Goal: Task Accomplishment & Management: Manage account settings

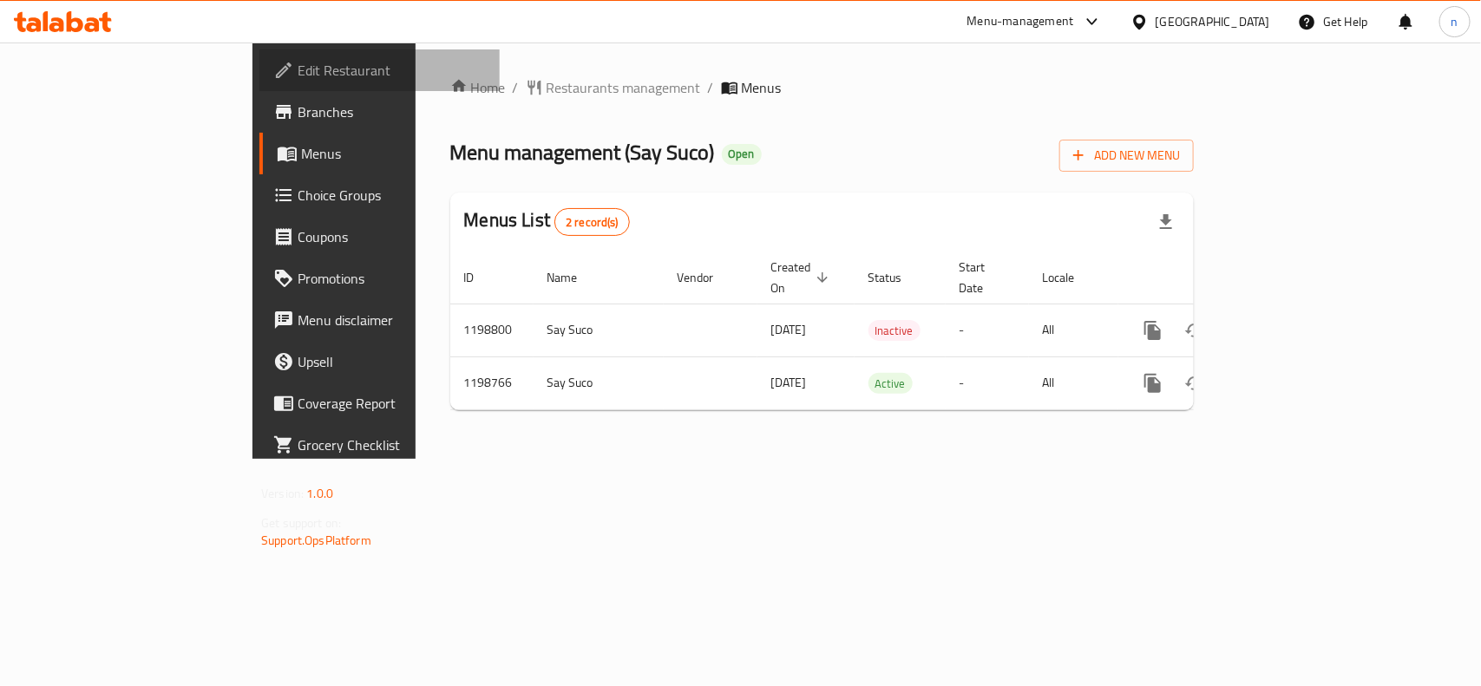
click at [298, 62] on span "Edit Restaurant" at bounding box center [392, 70] width 188 height 21
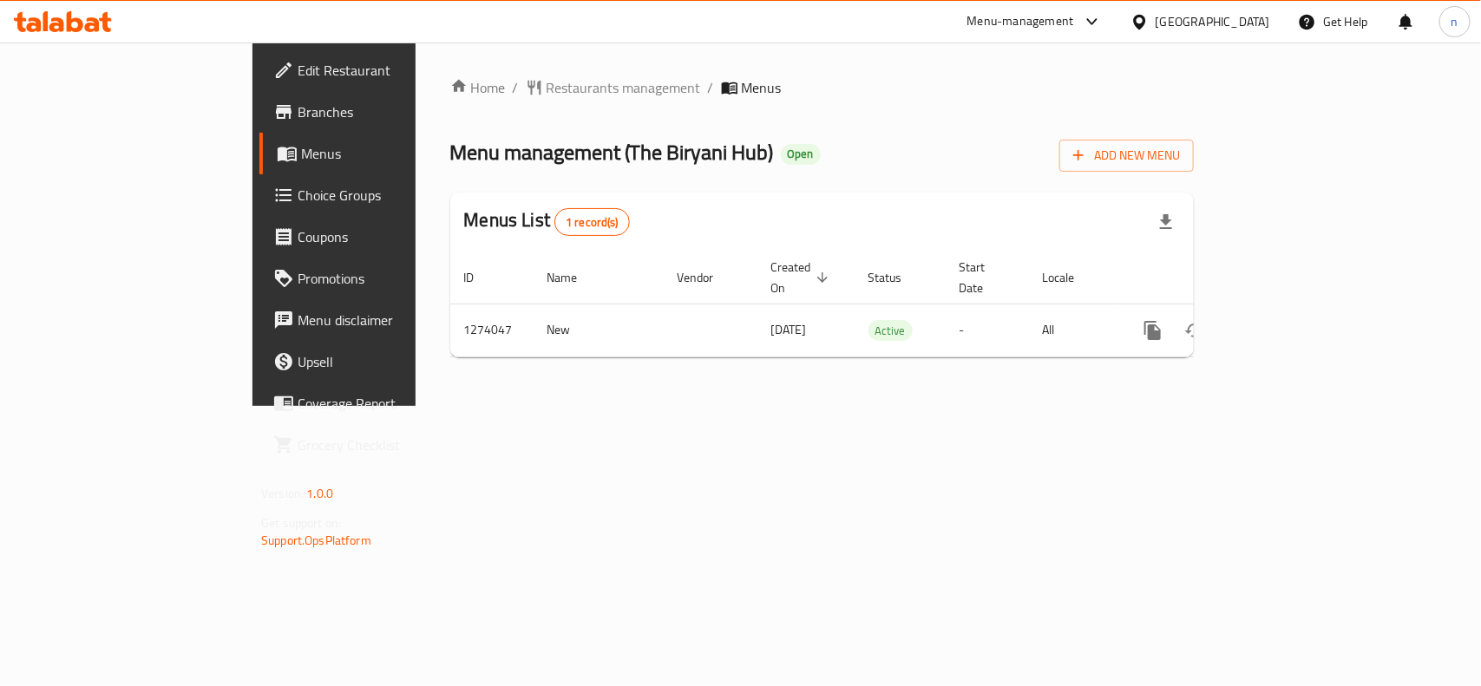
click at [298, 74] on span "Edit Restaurant" at bounding box center [392, 70] width 188 height 21
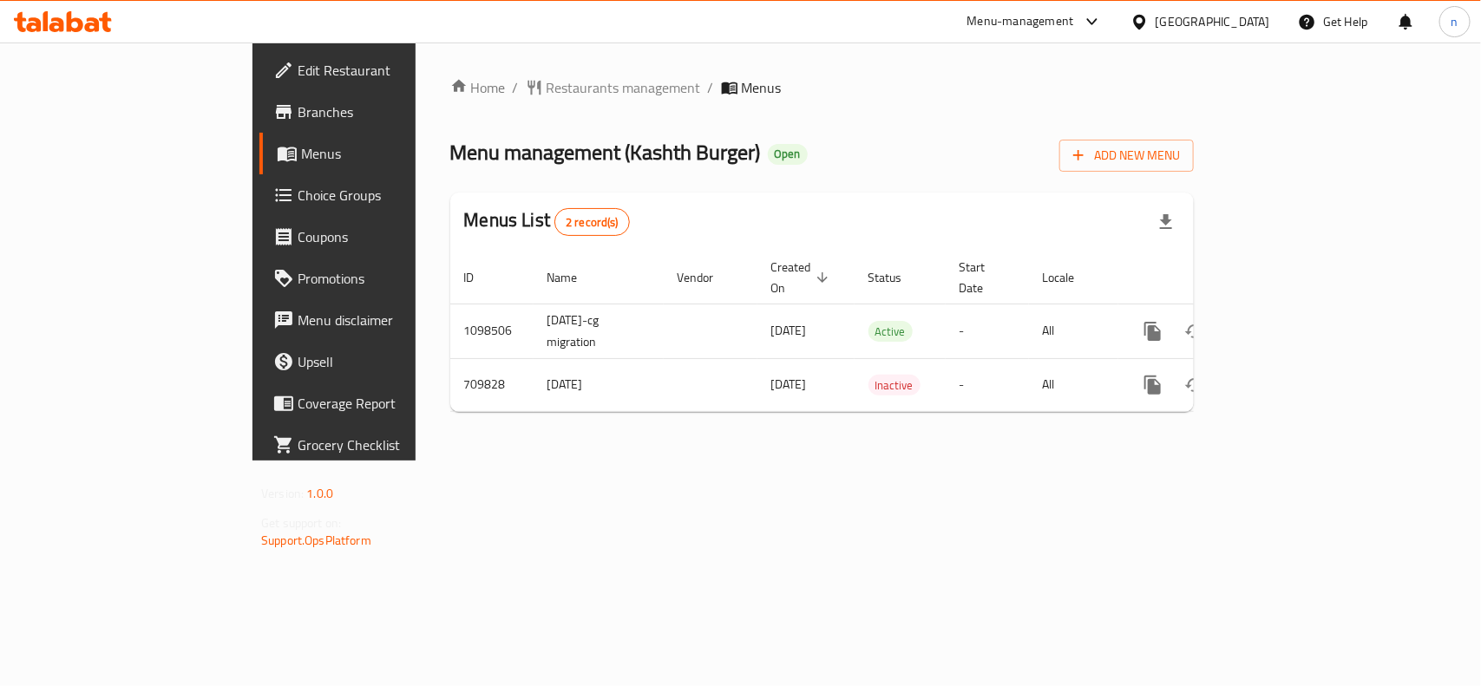
click at [298, 72] on span "Edit Restaurant" at bounding box center [392, 70] width 188 height 21
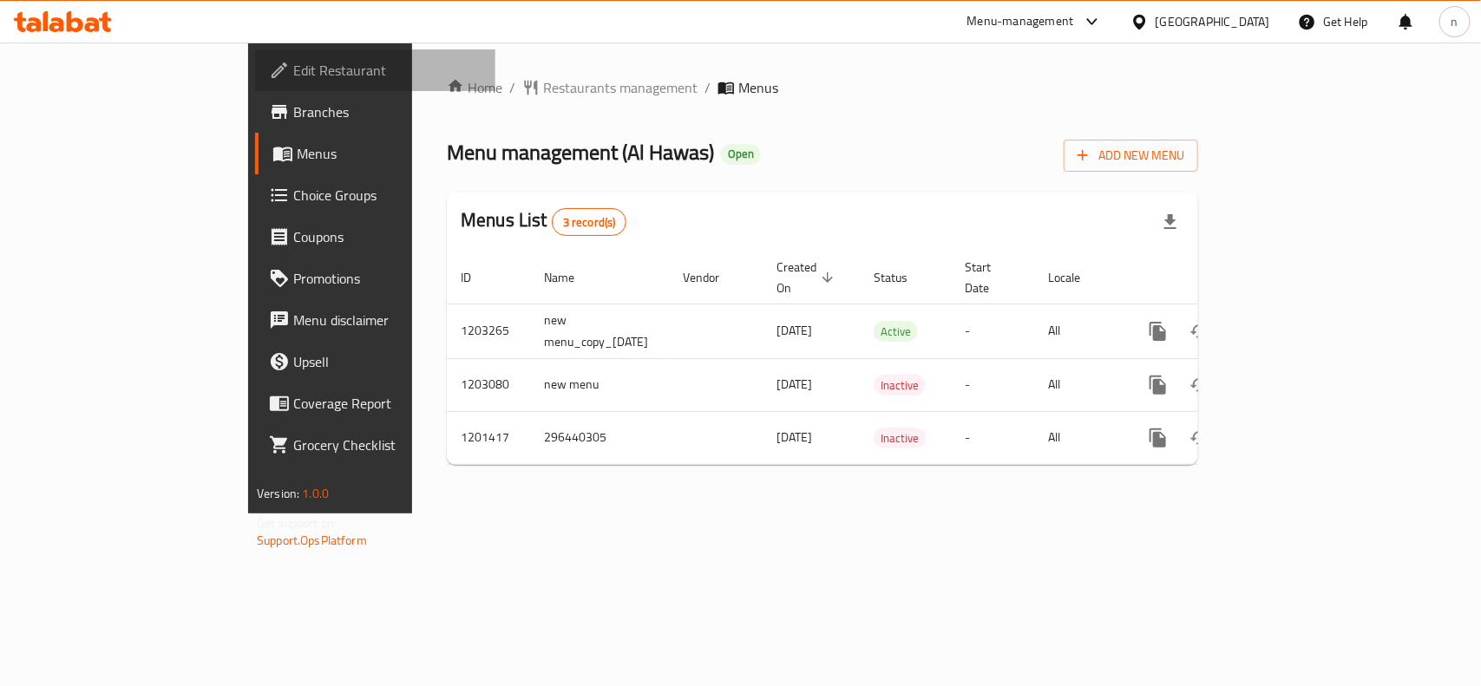
click at [293, 60] on span "Edit Restaurant" at bounding box center [387, 70] width 188 height 21
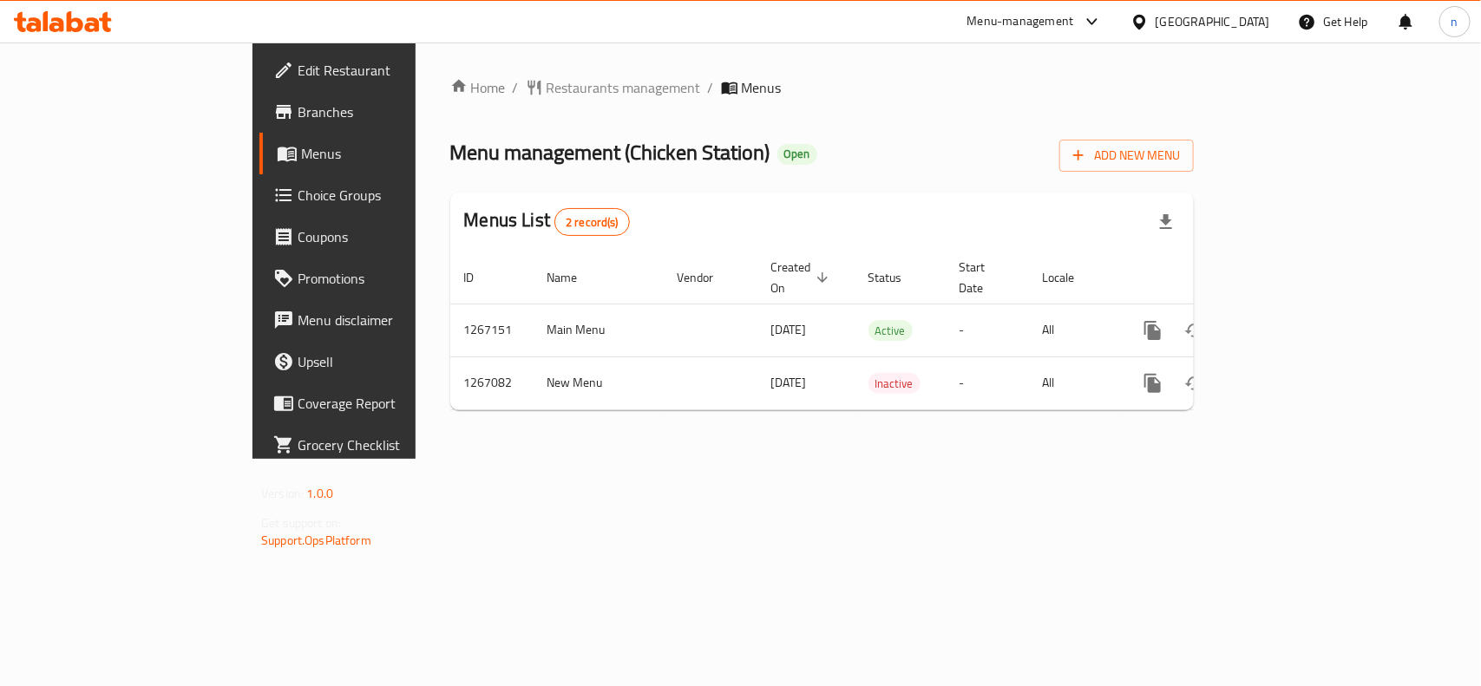
click at [298, 79] on span "Edit Restaurant" at bounding box center [392, 70] width 188 height 21
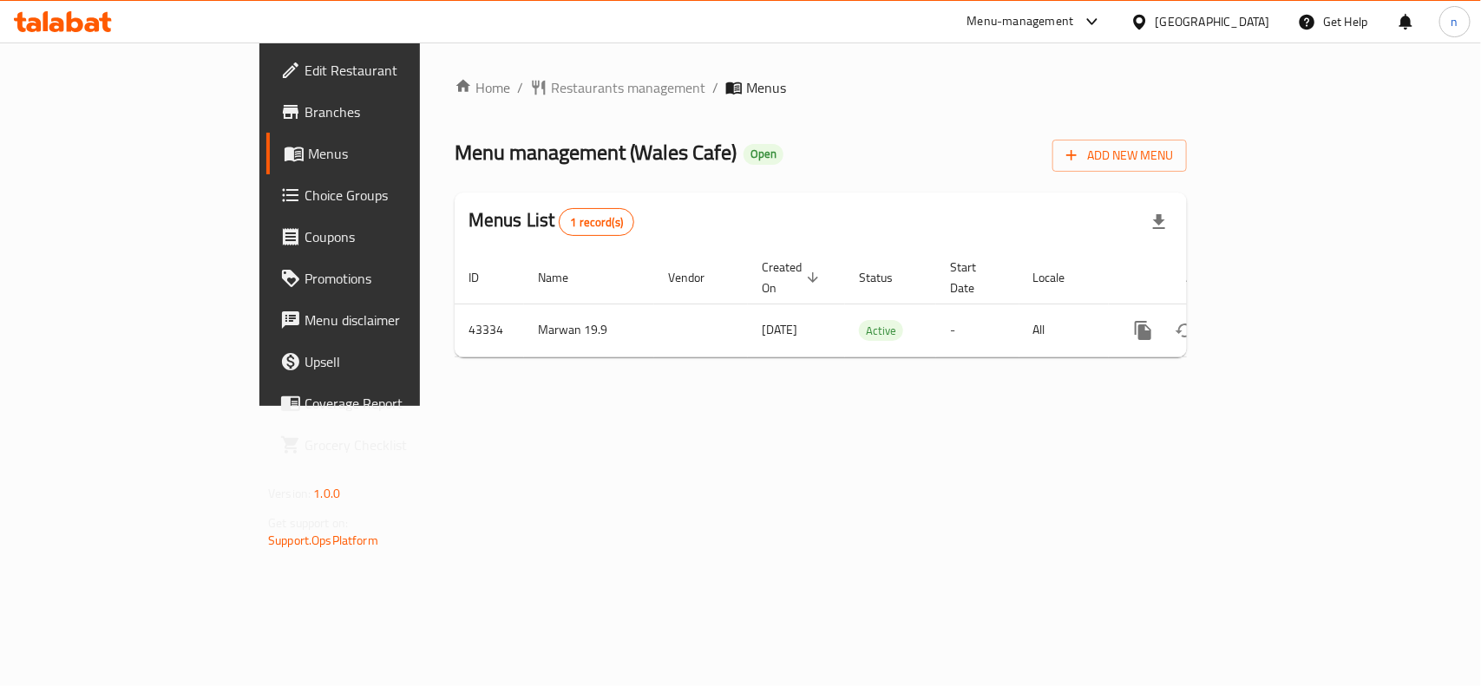
click at [305, 65] on span "Edit Restaurant" at bounding box center [399, 70] width 188 height 21
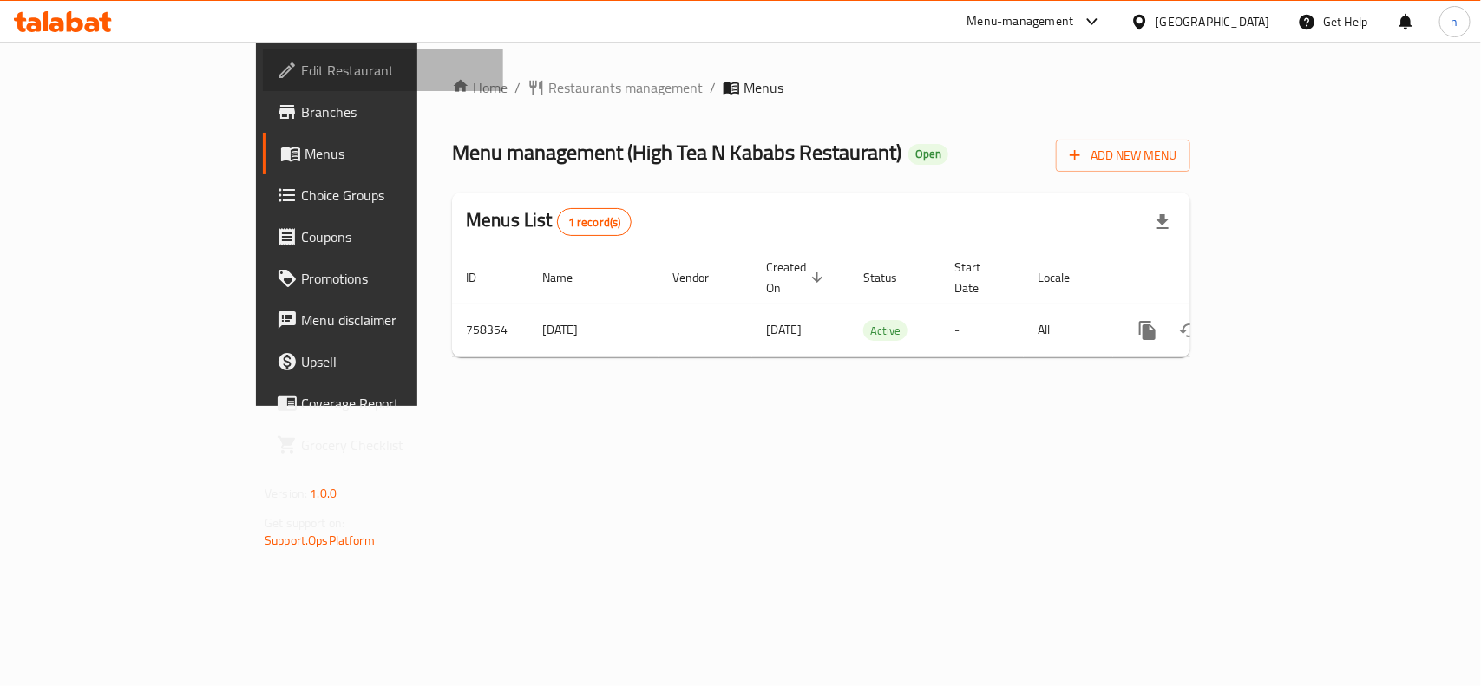
click at [301, 67] on span "Edit Restaurant" at bounding box center [395, 70] width 188 height 21
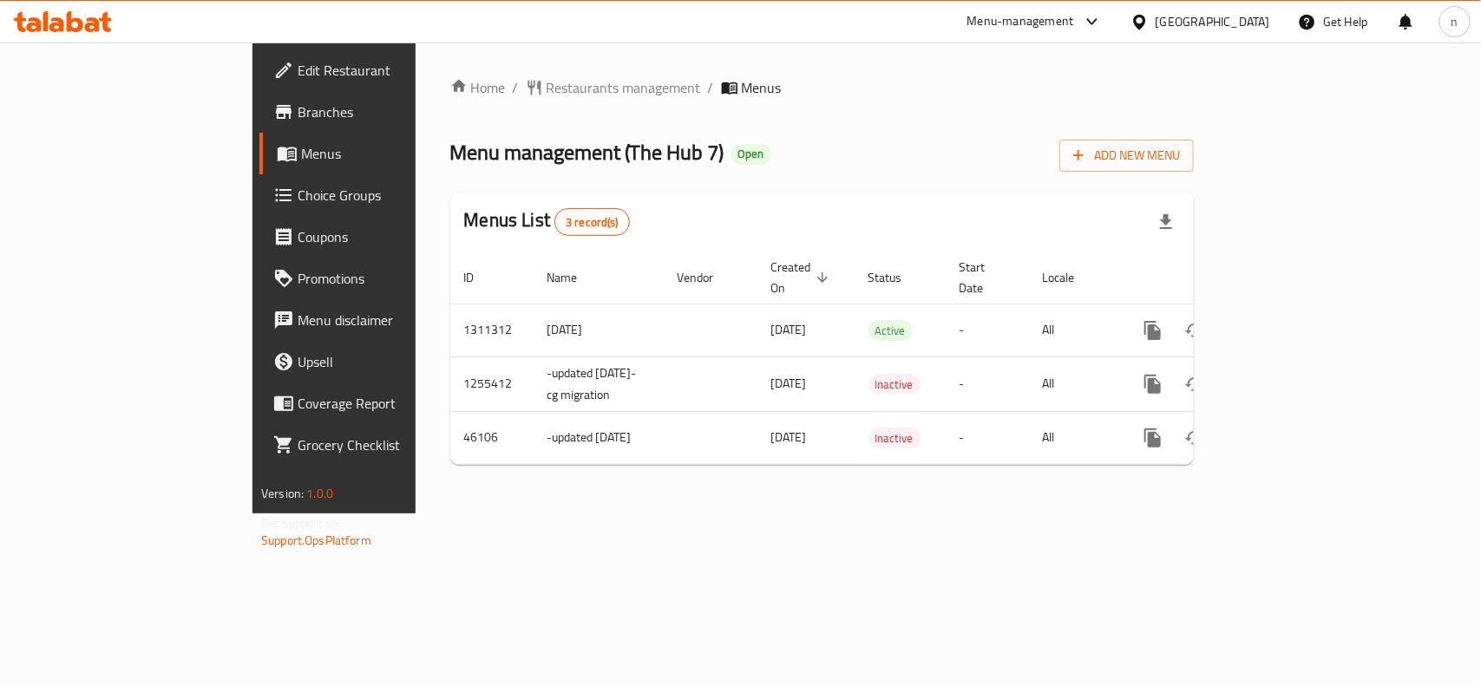
click at [298, 72] on span "Edit Restaurant" at bounding box center [392, 70] width 188 height 21
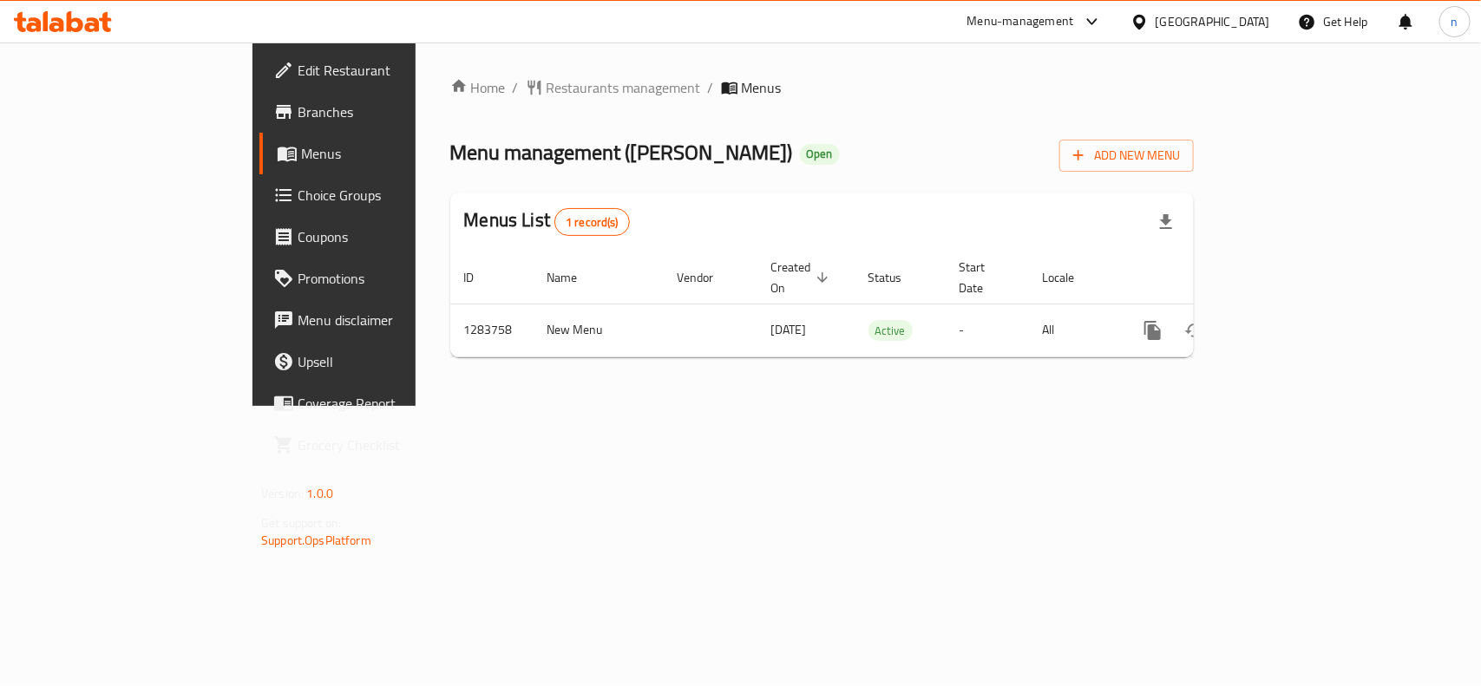
click at [298, 66] on span "Edit Restaurant" at bounding box center [392, 70] width 188 height 21
click at [298, 75] on span "Edit Restaurant" at bounding box center [392, 70] width 188 height 21
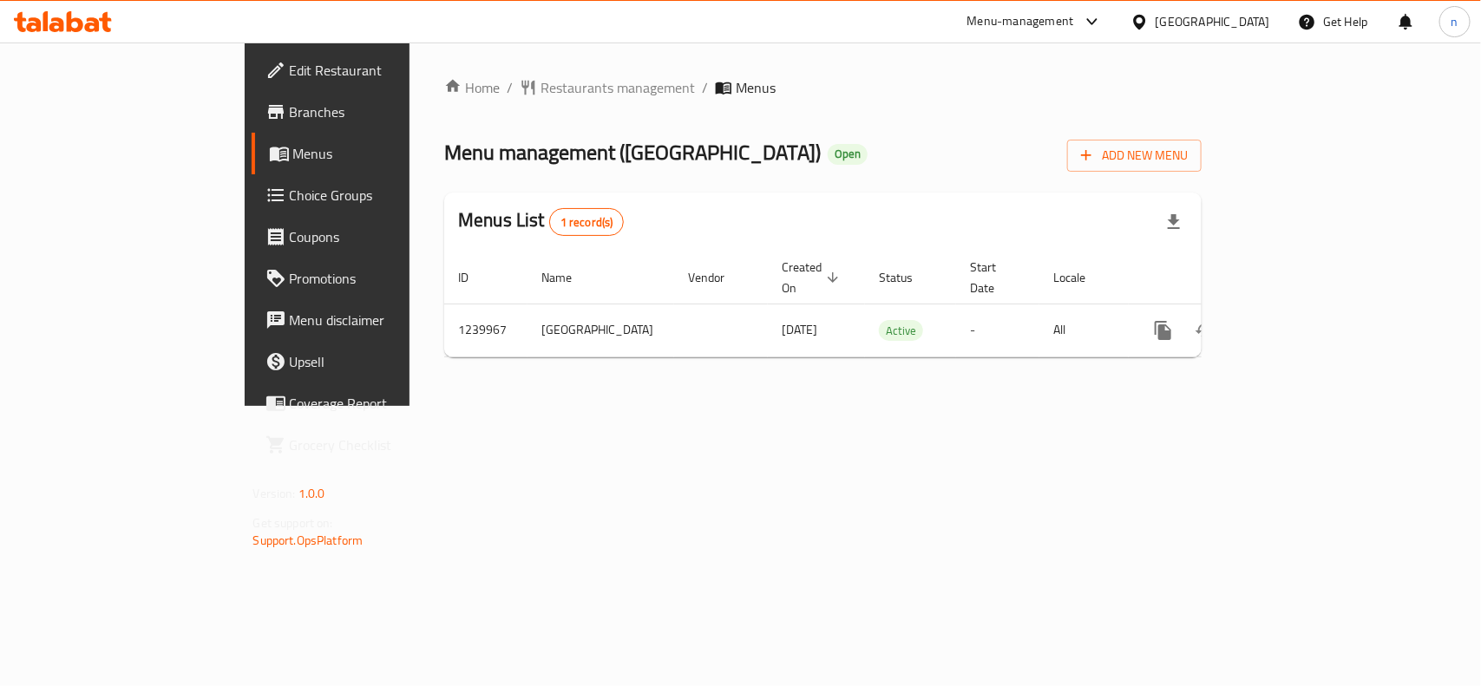
click at [290, 76] on span "Edit Restaurant" at bounding box center [384, 70] width 188 height 21
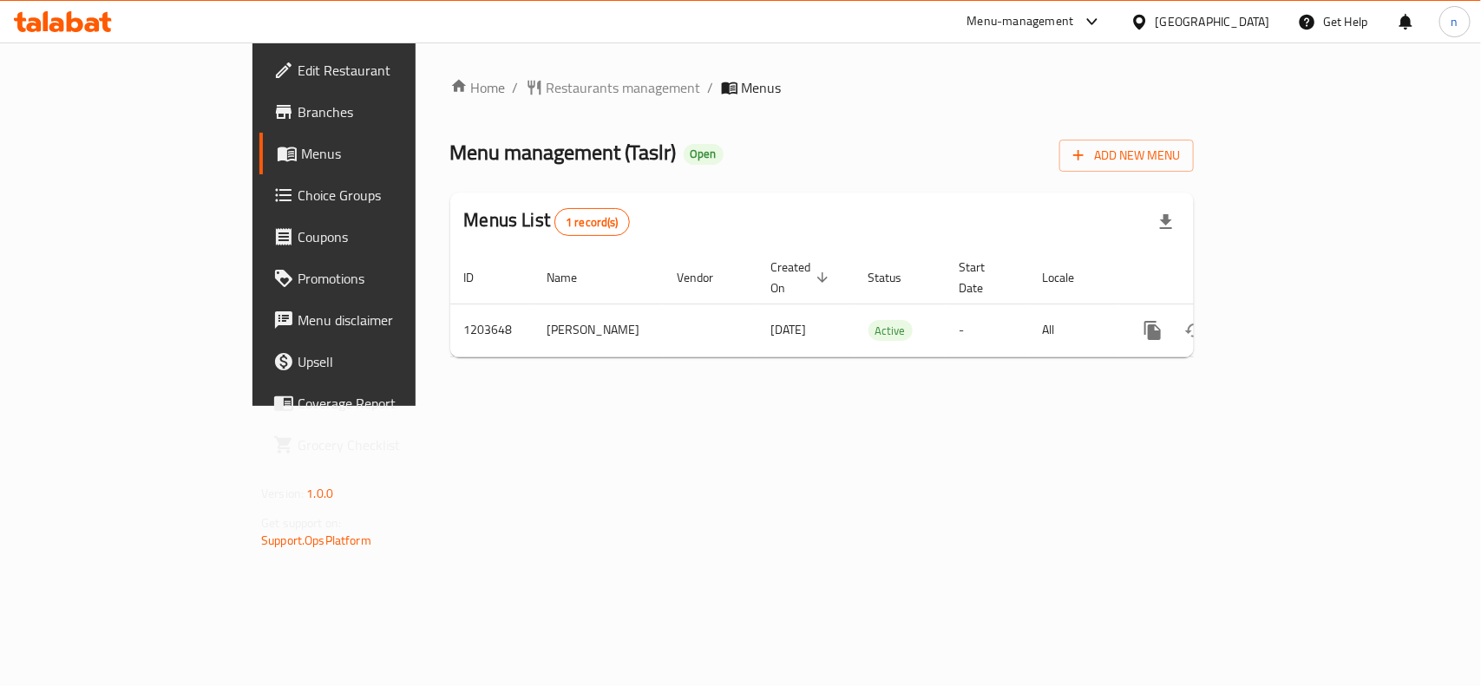
click at [298, 60] on span "Edit Restaurant" at bounding box center [392, 70] width 188 height 21
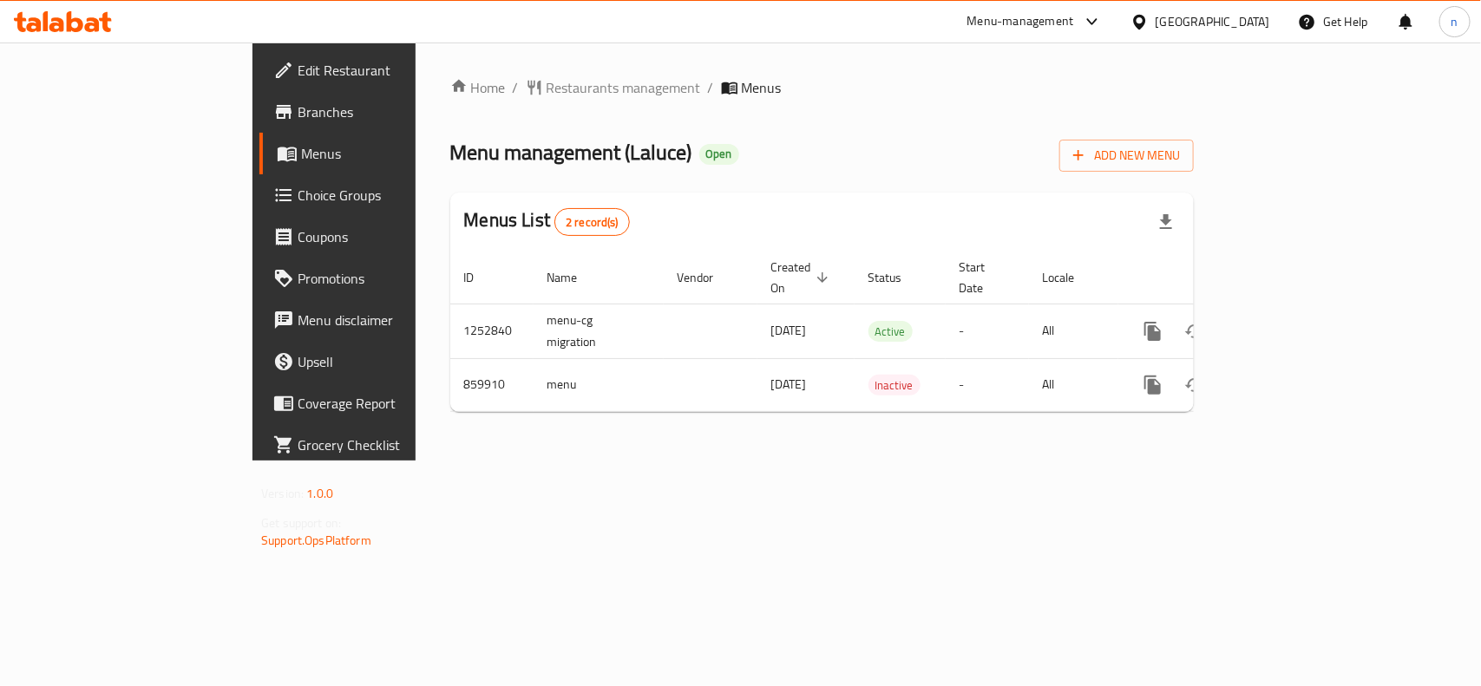
click at [298, 61] on span "Edit Restaurant" at bounding box center [392, 70] width 188 height 21
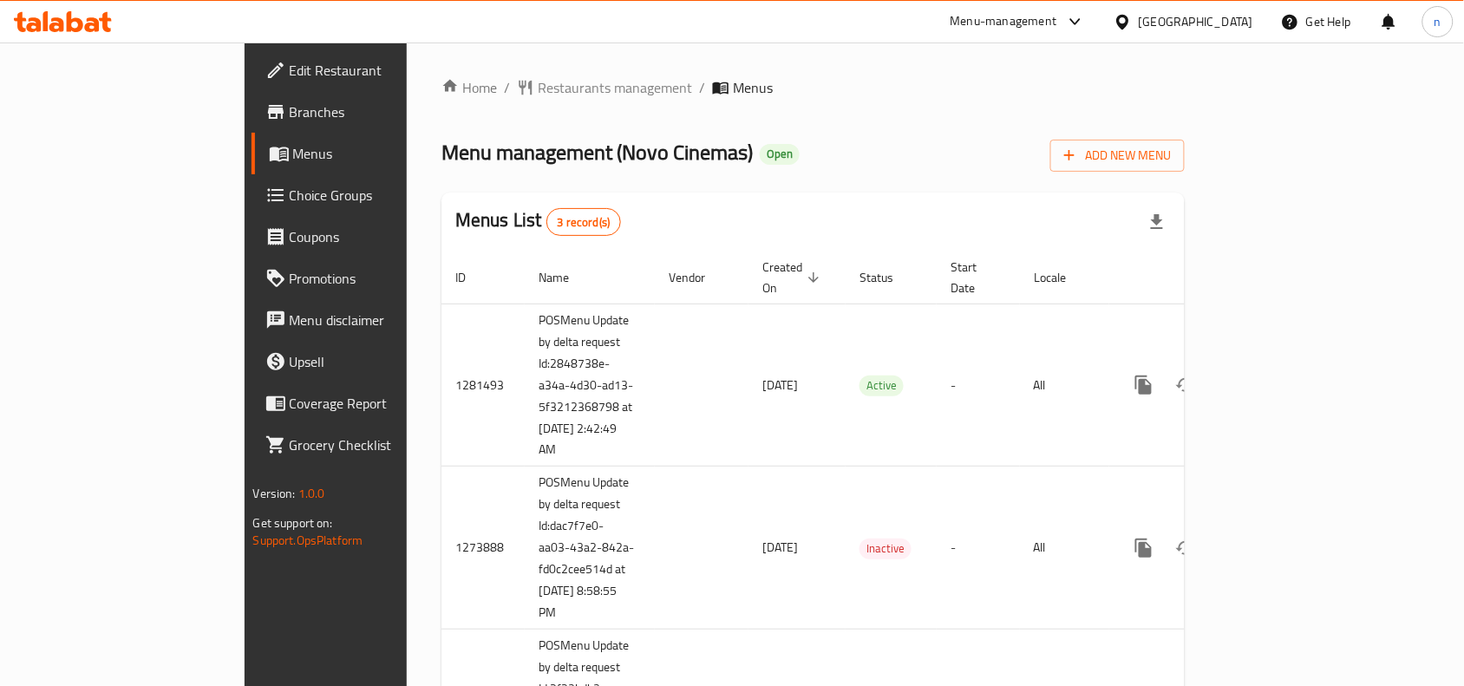
click at [290, 60] on span "Edit Restaurant" at bounding box center [383, 70] width 186 height 21
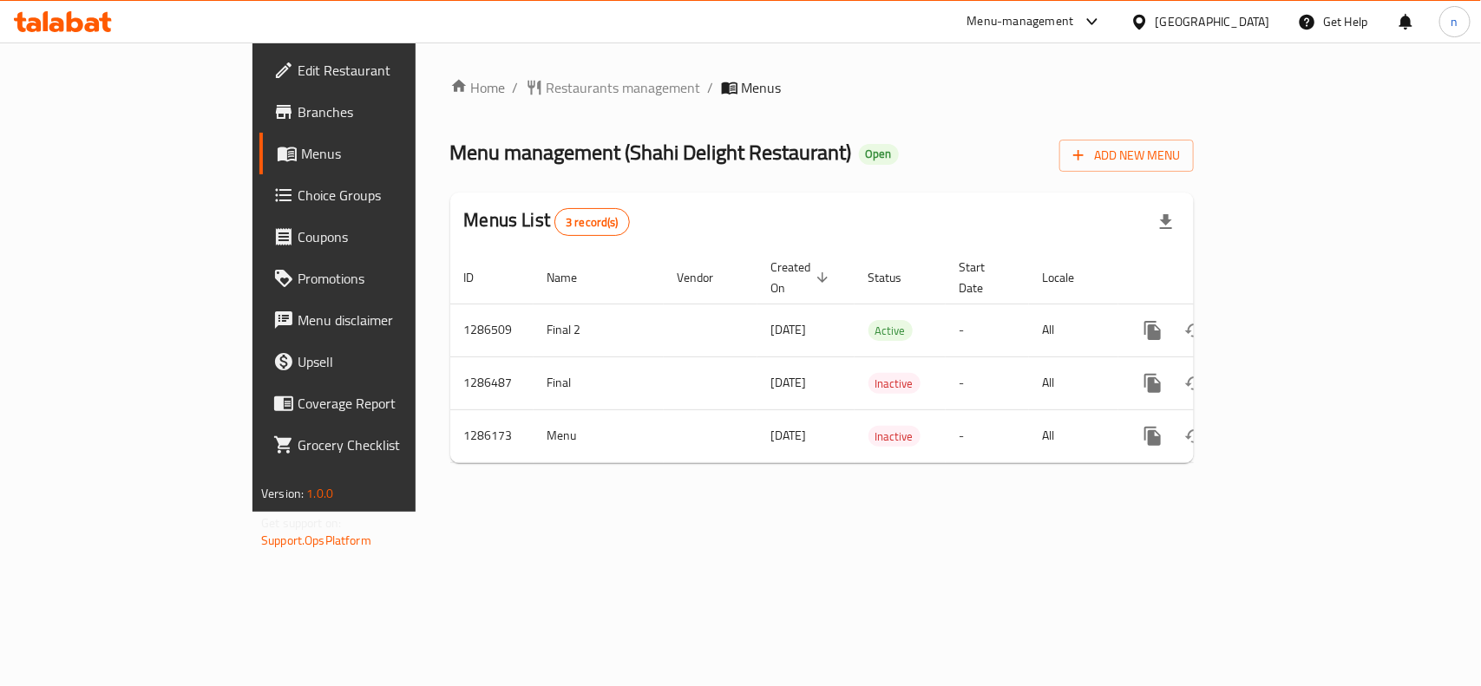
click at [298, 60] on span "Edit Restaurant" at bounding box center [392, 70] width 188 height 21
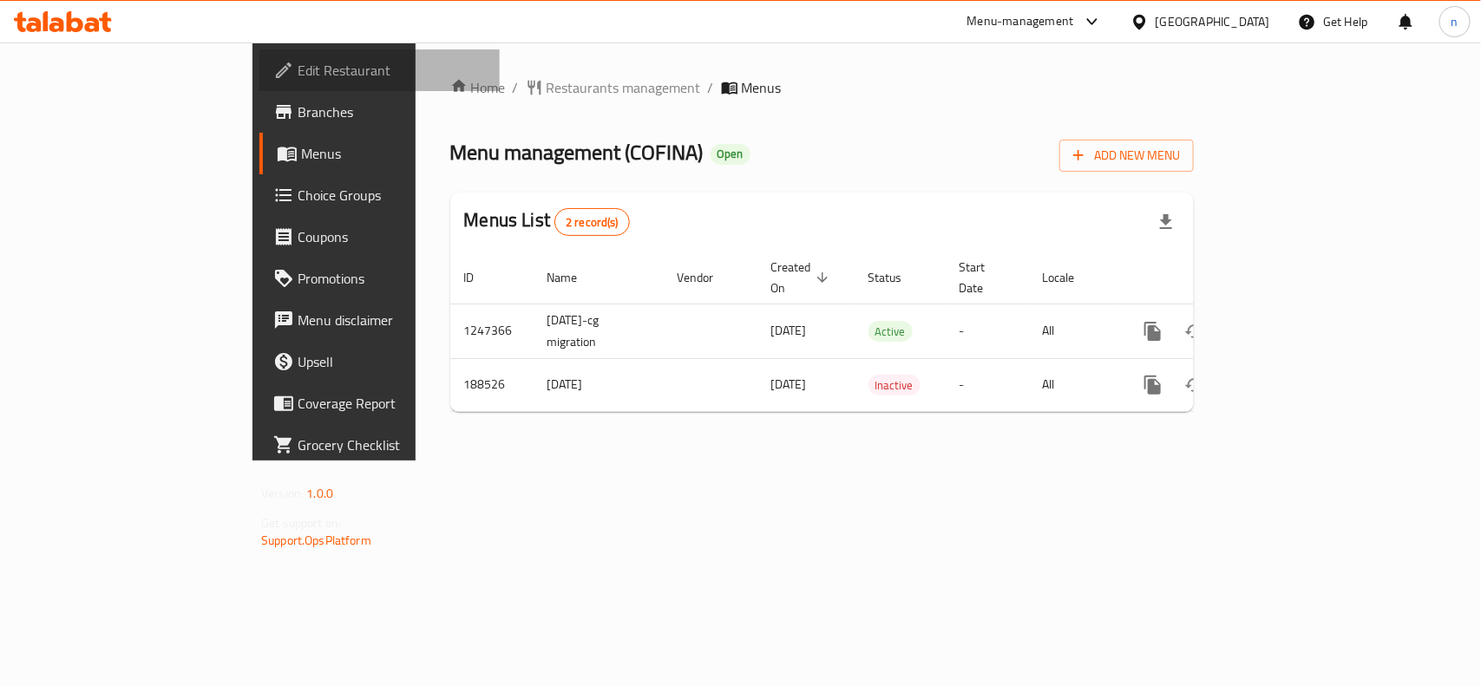
click at [298, 79] on span "Edit Restaurant" at bounding box center [392, 70] width 188 height 21
click at [298, 61] on span "Edit Restaurant" at bounding box center [392, 70] width 188 height 21
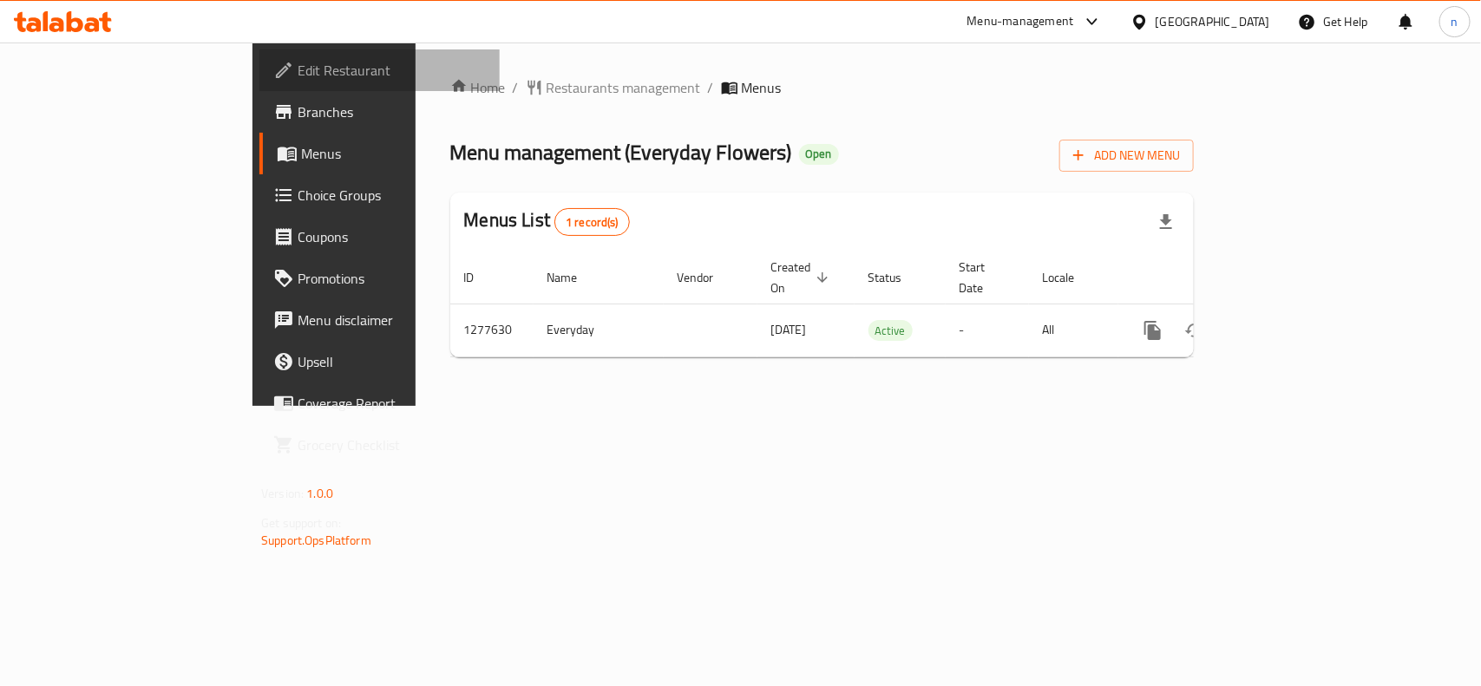
click at [298, 69] on span "Edit Restaurant" at bounding box center [392, 70] width 188 height 21
